Goal: Contribute content: Add original content to the website for others to see

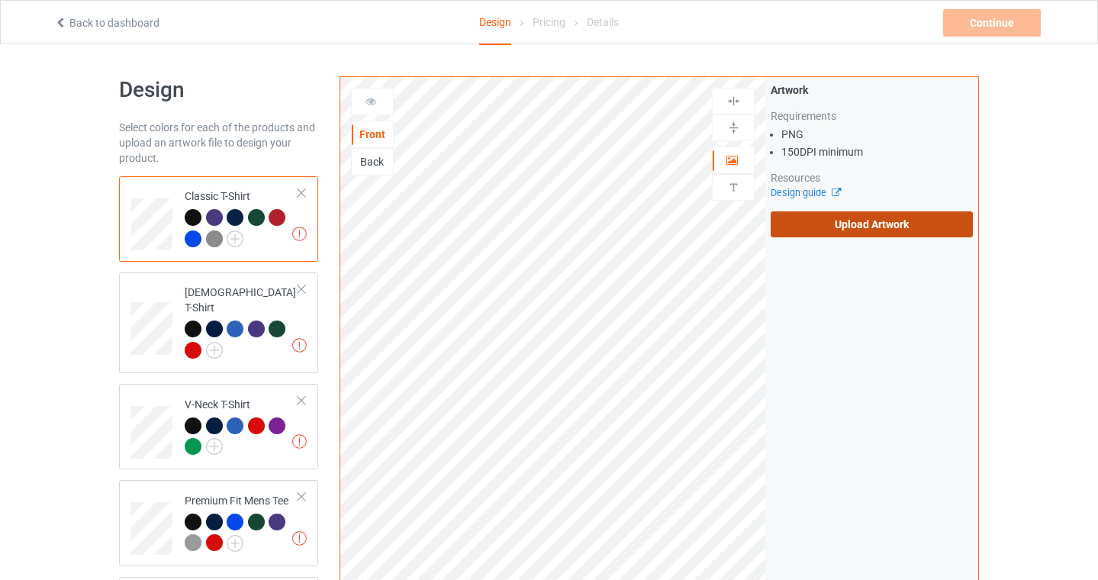
click at [874, 219] on label "Upload Artwork" at bounding box center [871, 224] width 202 height 26
click at [0, 0] on input "Upload Artwork" at bounding box center [0, 0] width 0 height 0
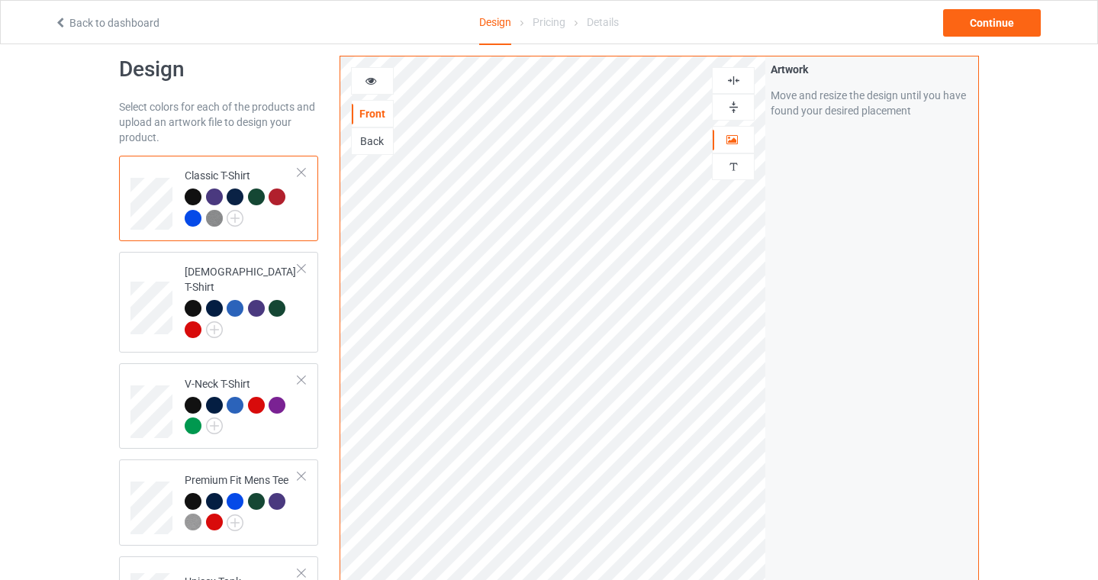
scroll to position [14, 0]
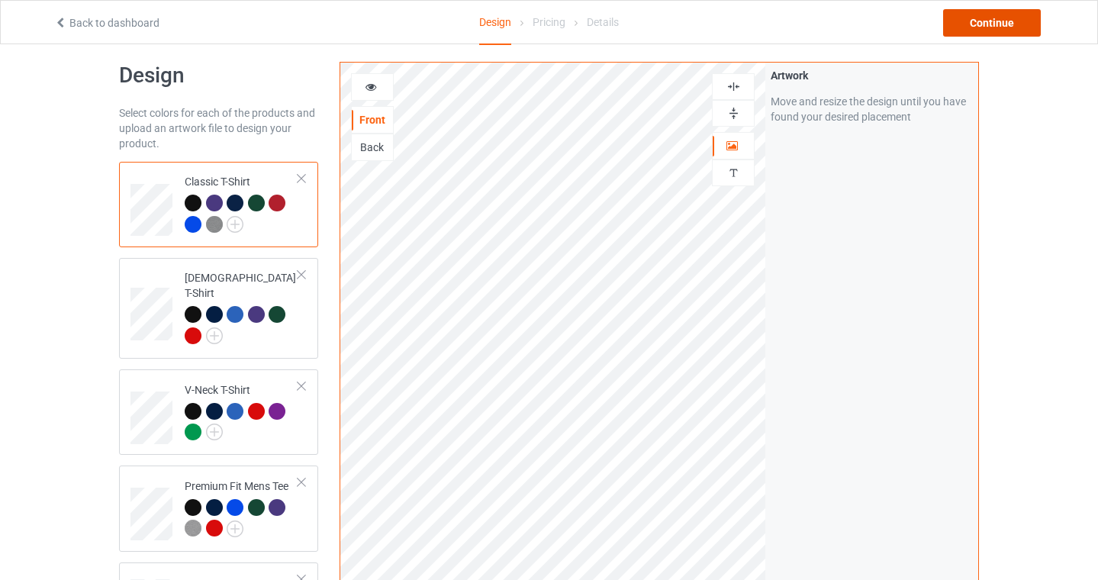
click at [979, 34] on div "Continue" at bounding box center [992, 22] width 98 height 27
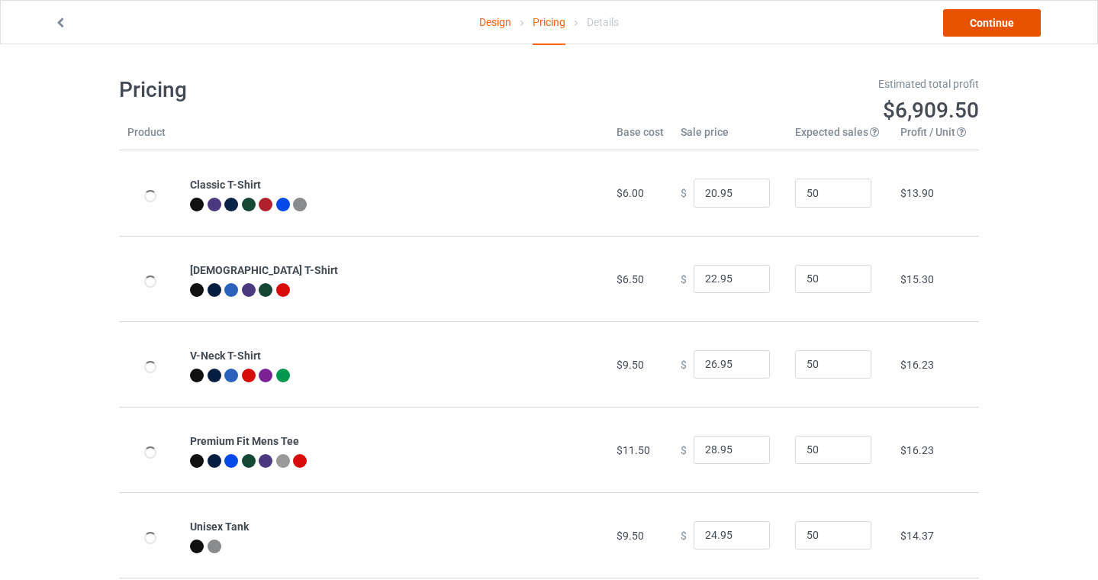
click at [988, 27] on link "Continue" at bounding box center [992, 22] width 98 height 27
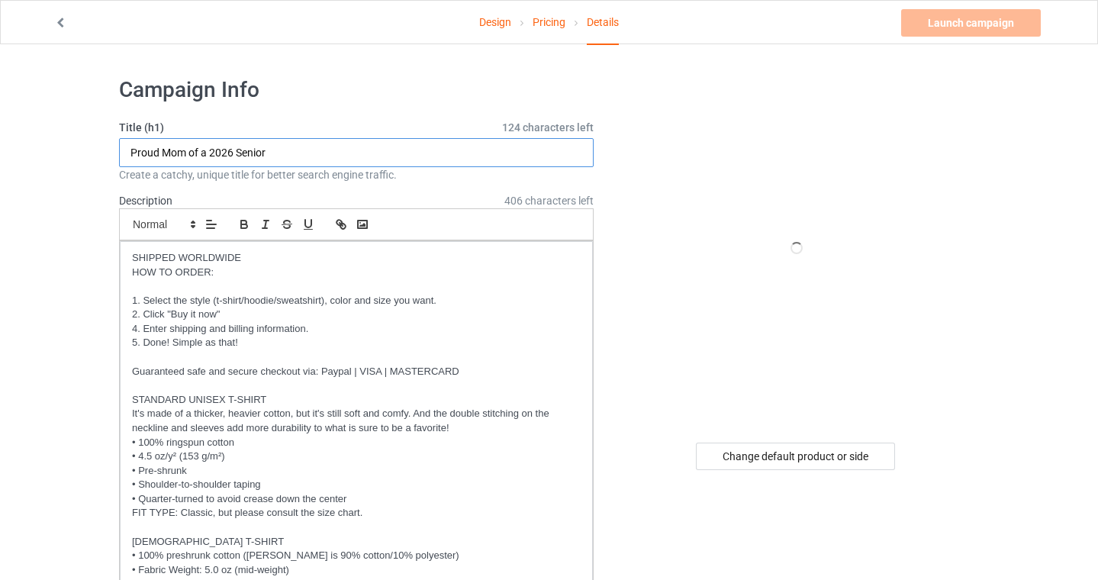
click at [362, 151] on input "Proud Mom of a 2026 Senior" at bounding box center [356, 152] width 474 height 29
click at [342, 152] on input "Proud Mom of a 2026 Senior" at bounding box center [356, 152] width 474 height 29
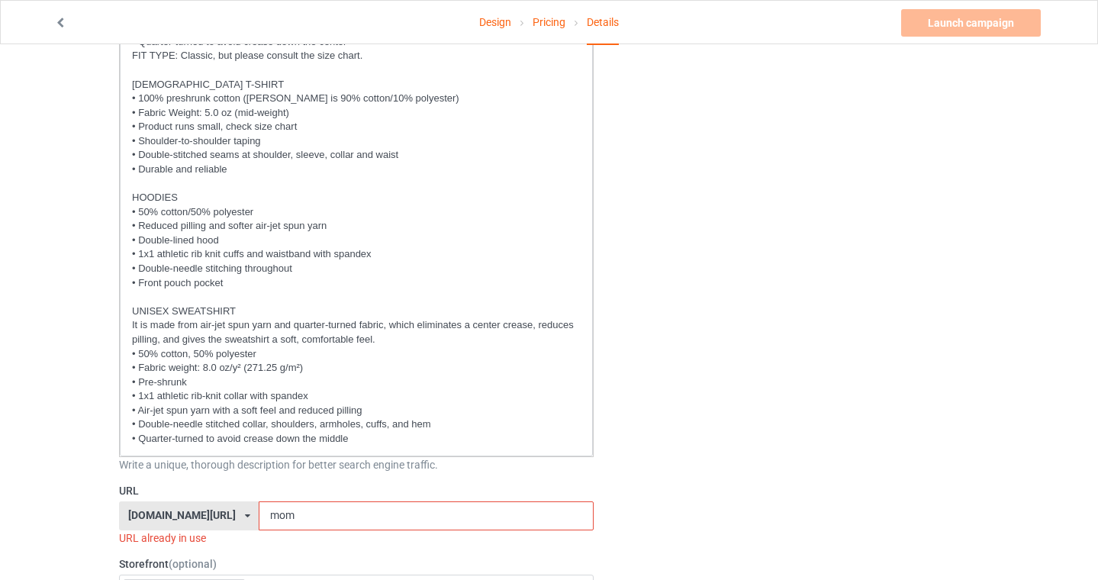
scroll to position [483, 0]
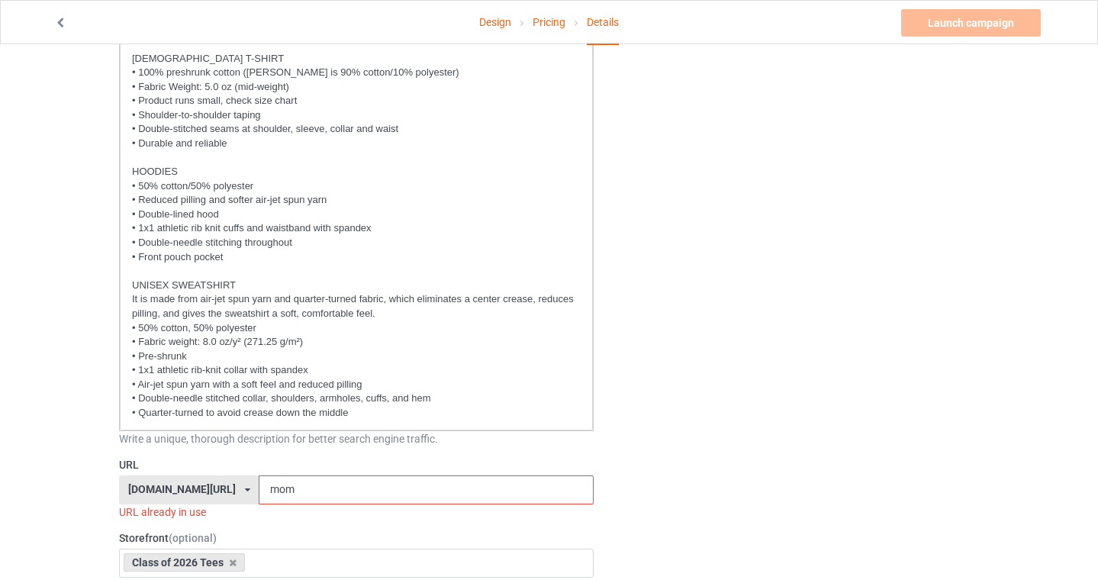
type input "Proud Mom of a 2026 Senior (Retro)"
click at [339, 487] on input "mom" at bounding box center [426, 489] width 334 height 29
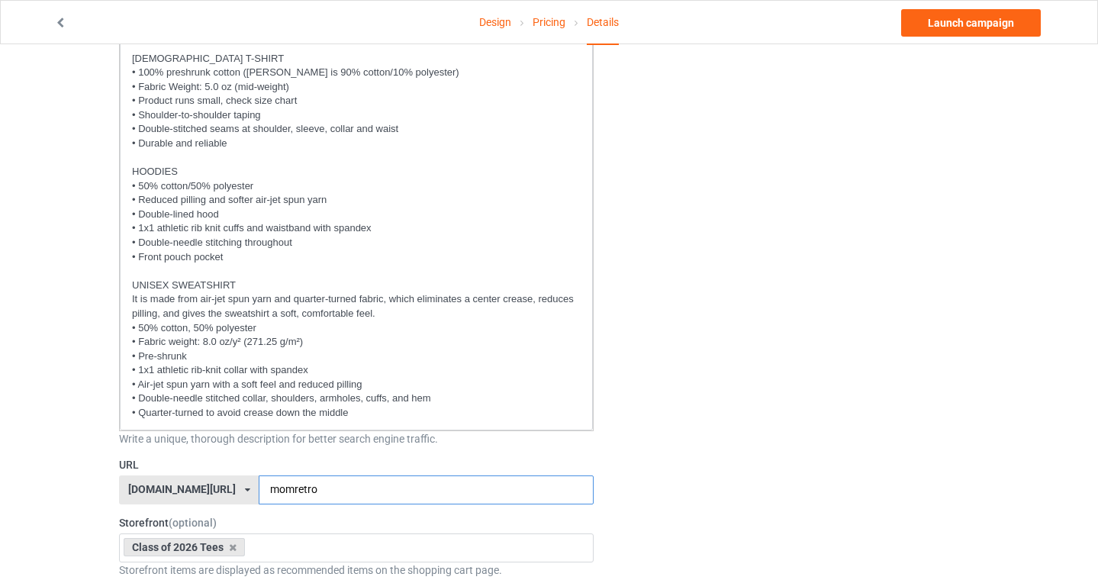
type input "momretro"
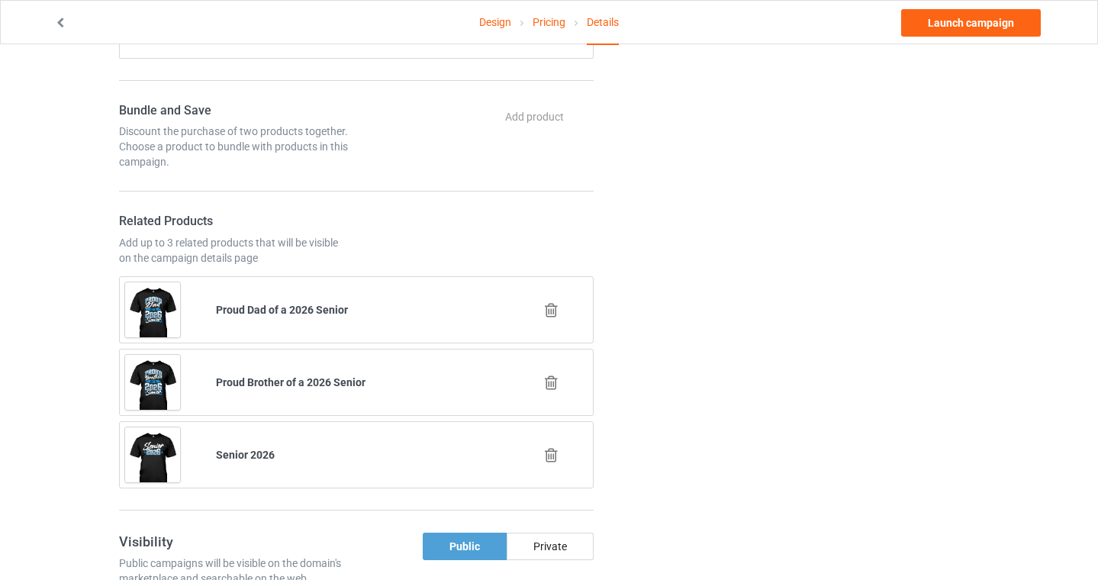
scroll to position [1371, 0]
click at [551, 315] on icon at bounding box center [551, 309] width 19 height 16
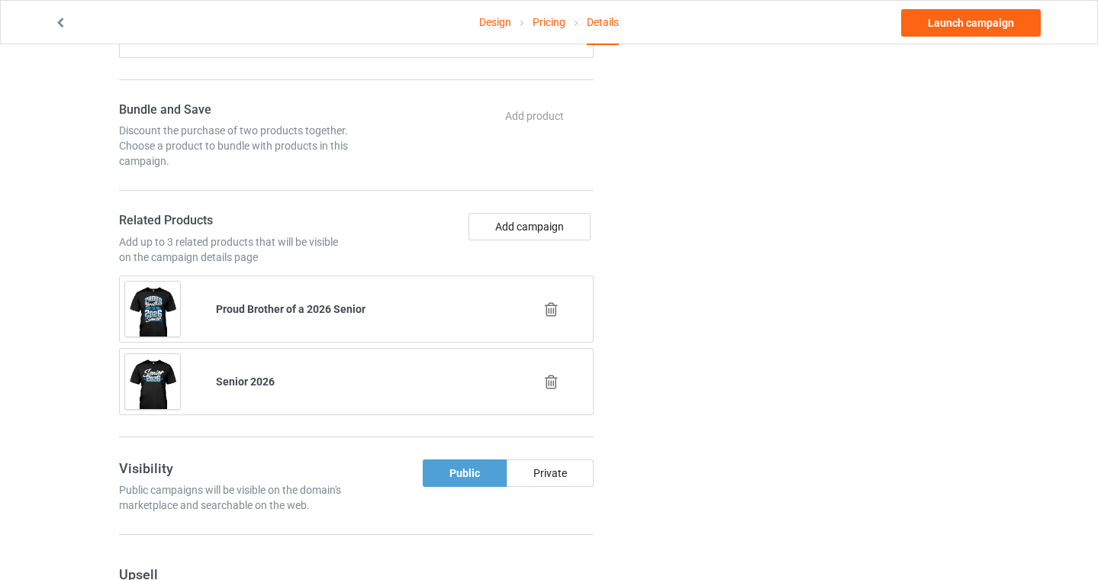
click at [555, 300] on div at bounding box center [552, 309] width 91 height 38
click at [551, 306] on icon at bounding box center [551, 309] width 19 height 16
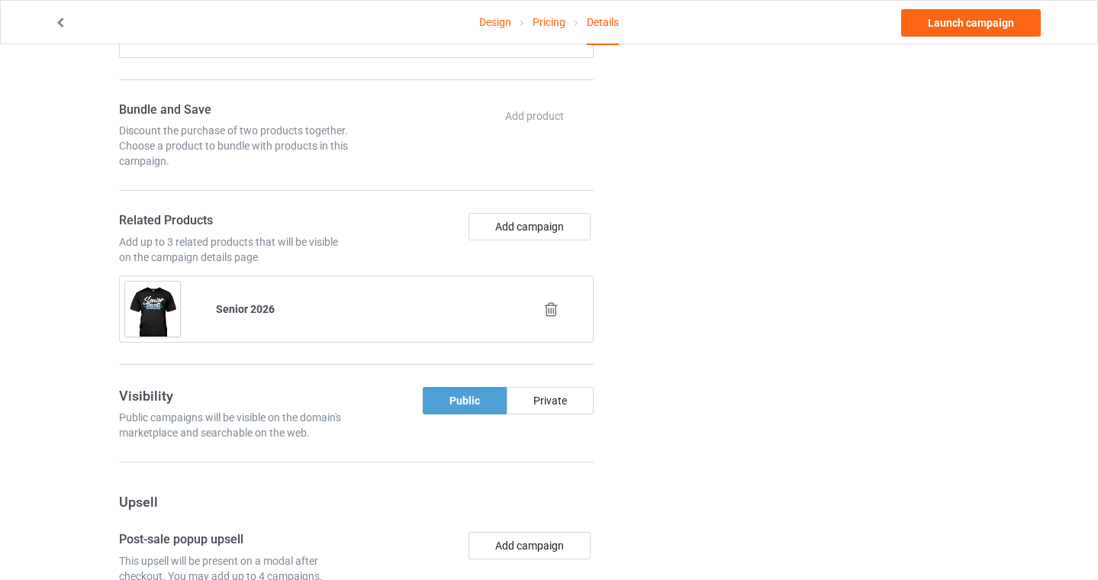
click at [551, 301] on icon at bounding box center [551, 309] width 19 height 16
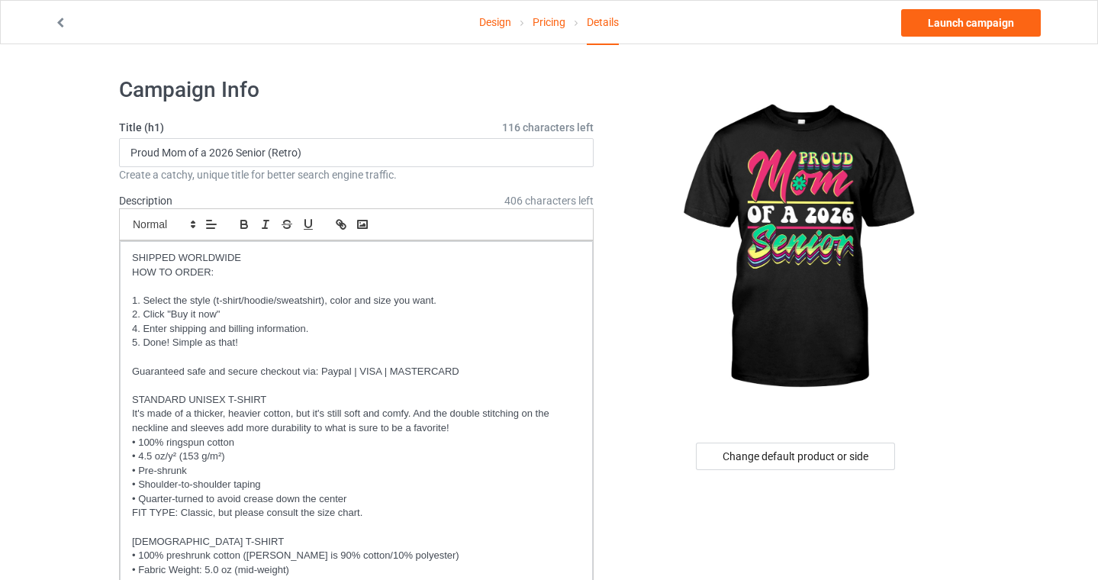
scroll to position [0, 0]
click at [972, 26] on link "Launch campaign" at bounding box center [971, 22] width 140 height 27
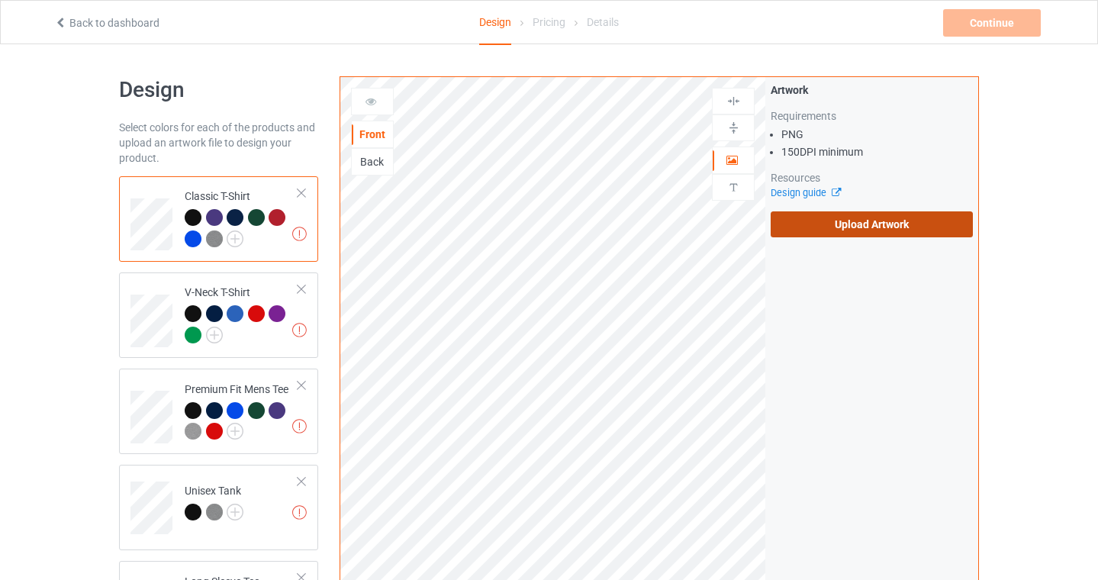
click at [906, 236] on label "Upload Artwork" at bounding box center [871, 224] width 202 height 26
click at [0, 0] on input "Upload Artwork" at bounding box center [0, 0] width 0 height 0
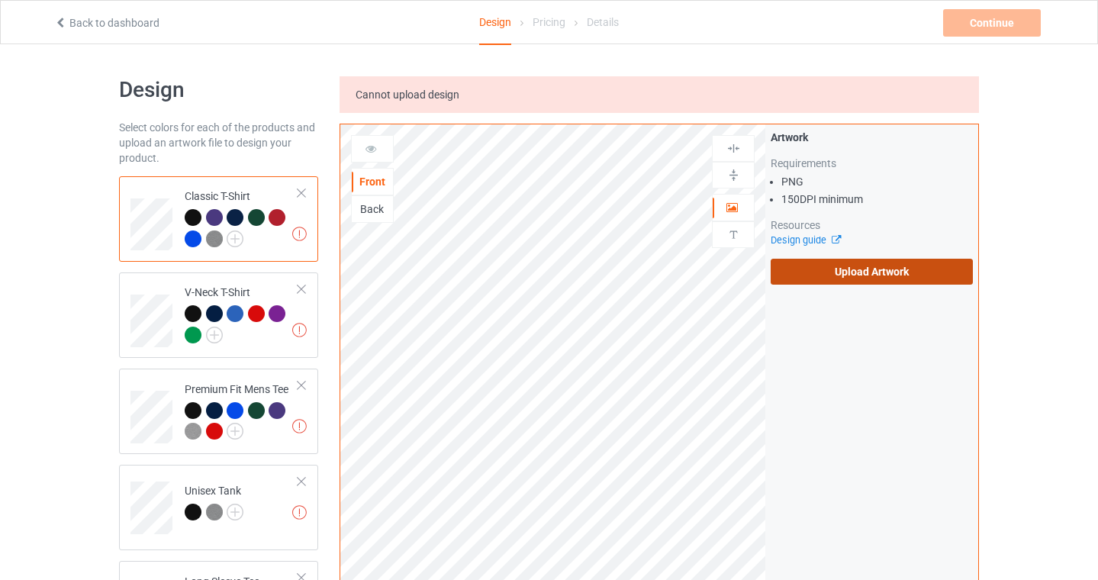
click at [821, 261] on label "Upload Artwork" at bounding box center [871, 272] width 202 height 26
click at [0, 0] on input "Upload Artwork" at bounding box center [0, 0] width 0 height 0
